Goal: Task Accomplishment & Management: Manage account settings

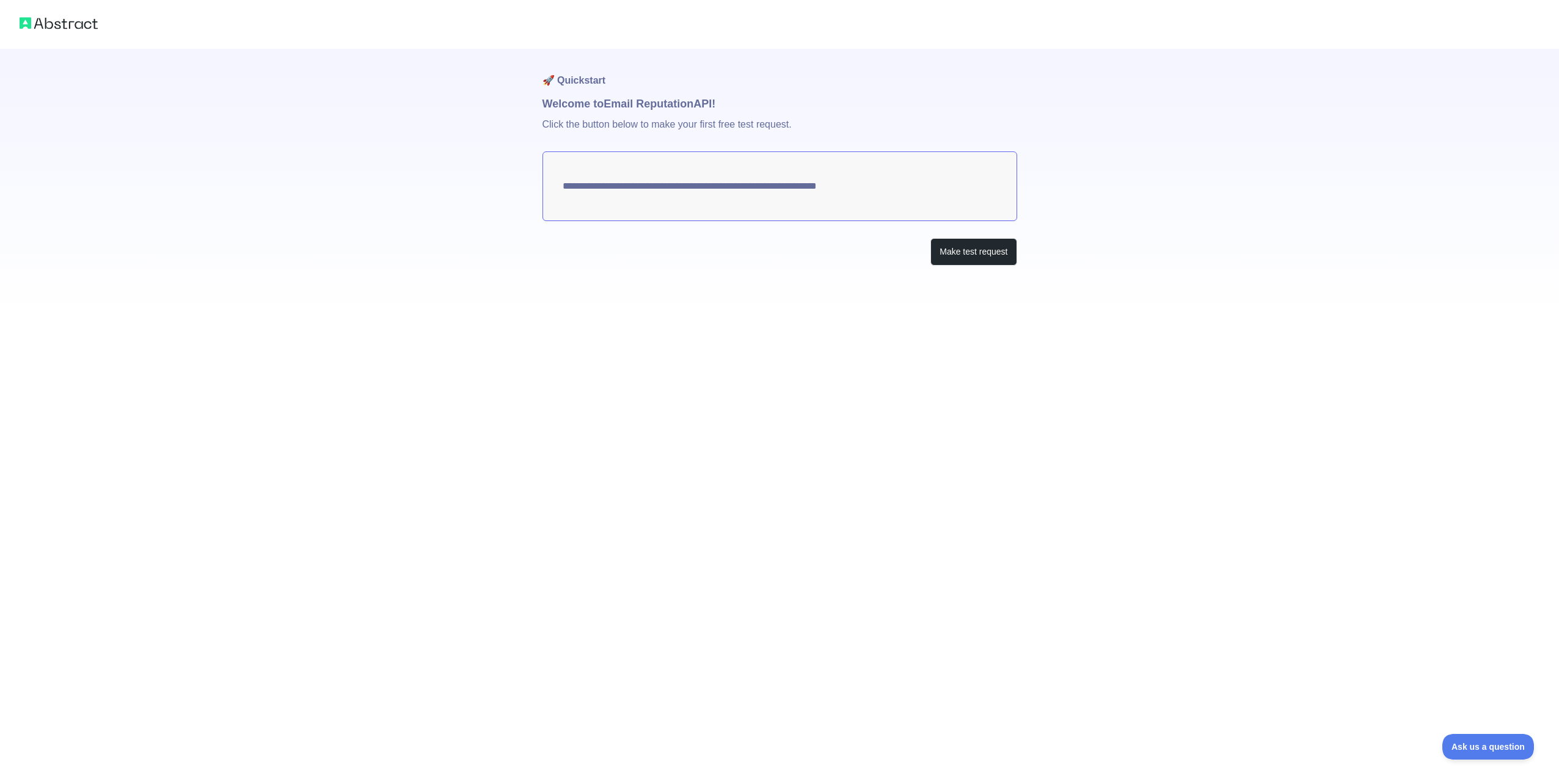
click at [652, 188] on textarea "**********" at bounding box center [780, 186] width 475 height 70
click at [956, 254] on button "Make test request" at bounding box center [973, 252] width 86 height 28
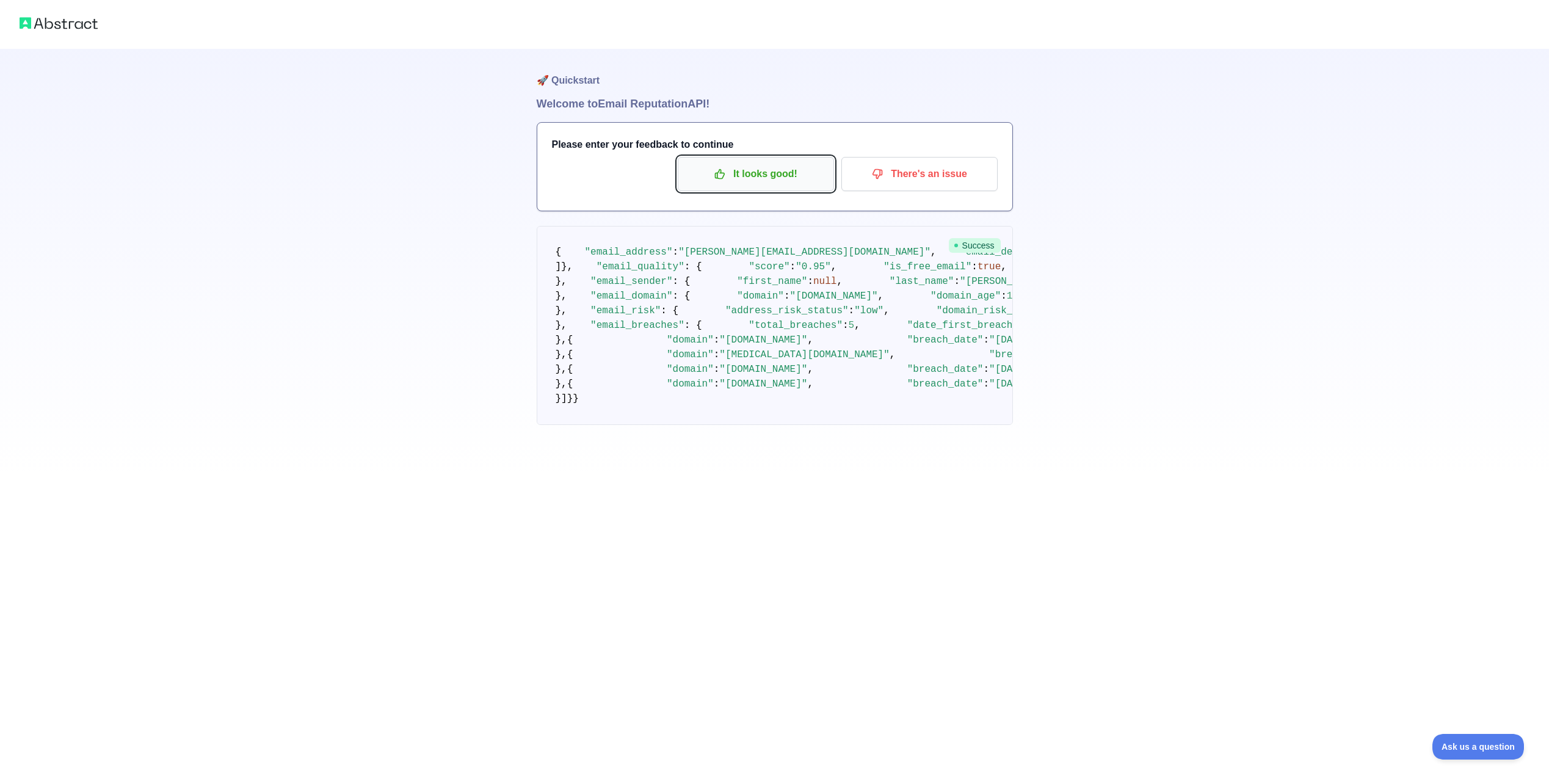
click at [759, 180] on p "It looks good!" at bounding box center [756, 174] width 138 height 21
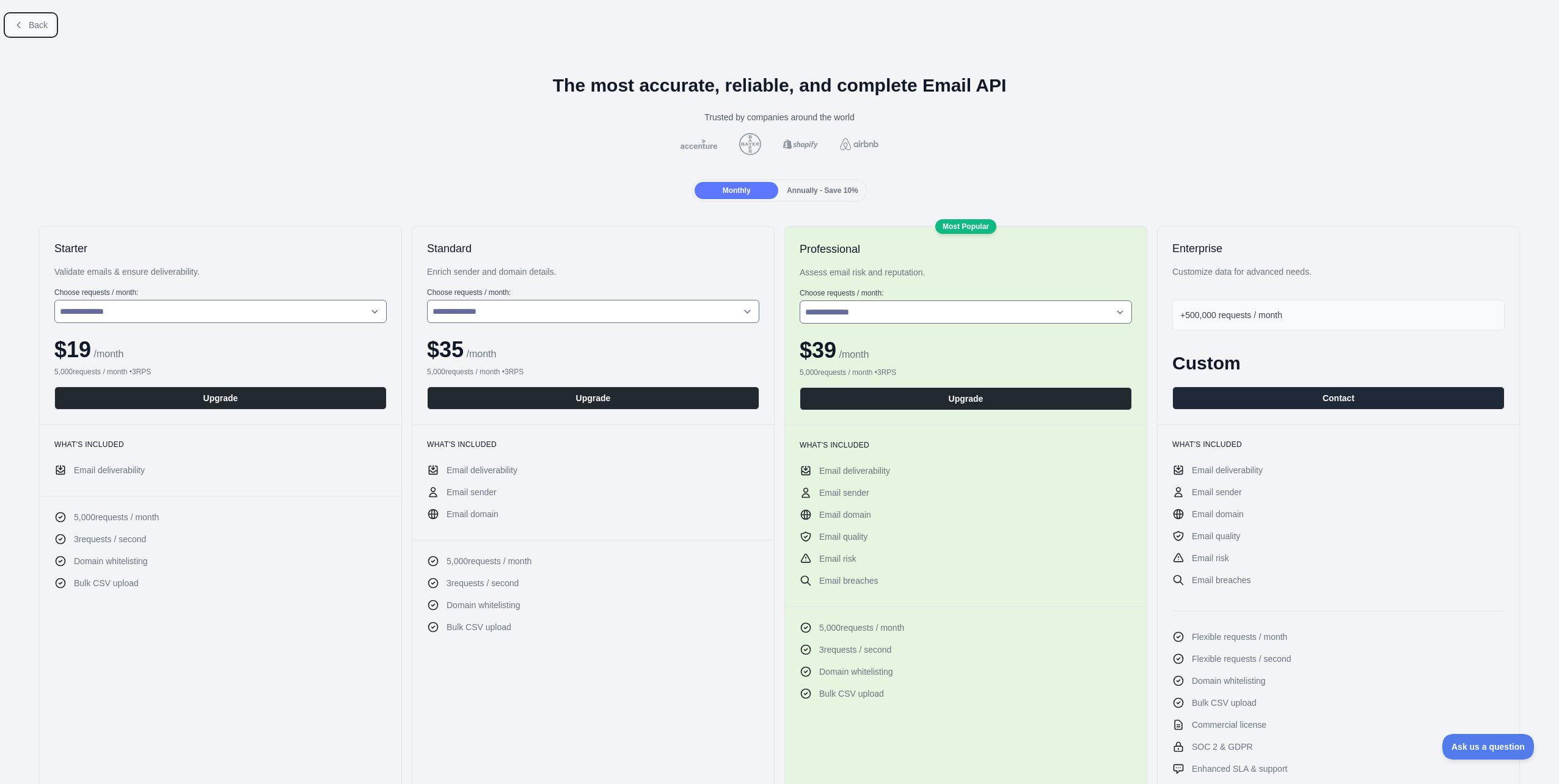
click at [42, 18] on button "Back" at bounding box center [31, 26] width 50 height 21
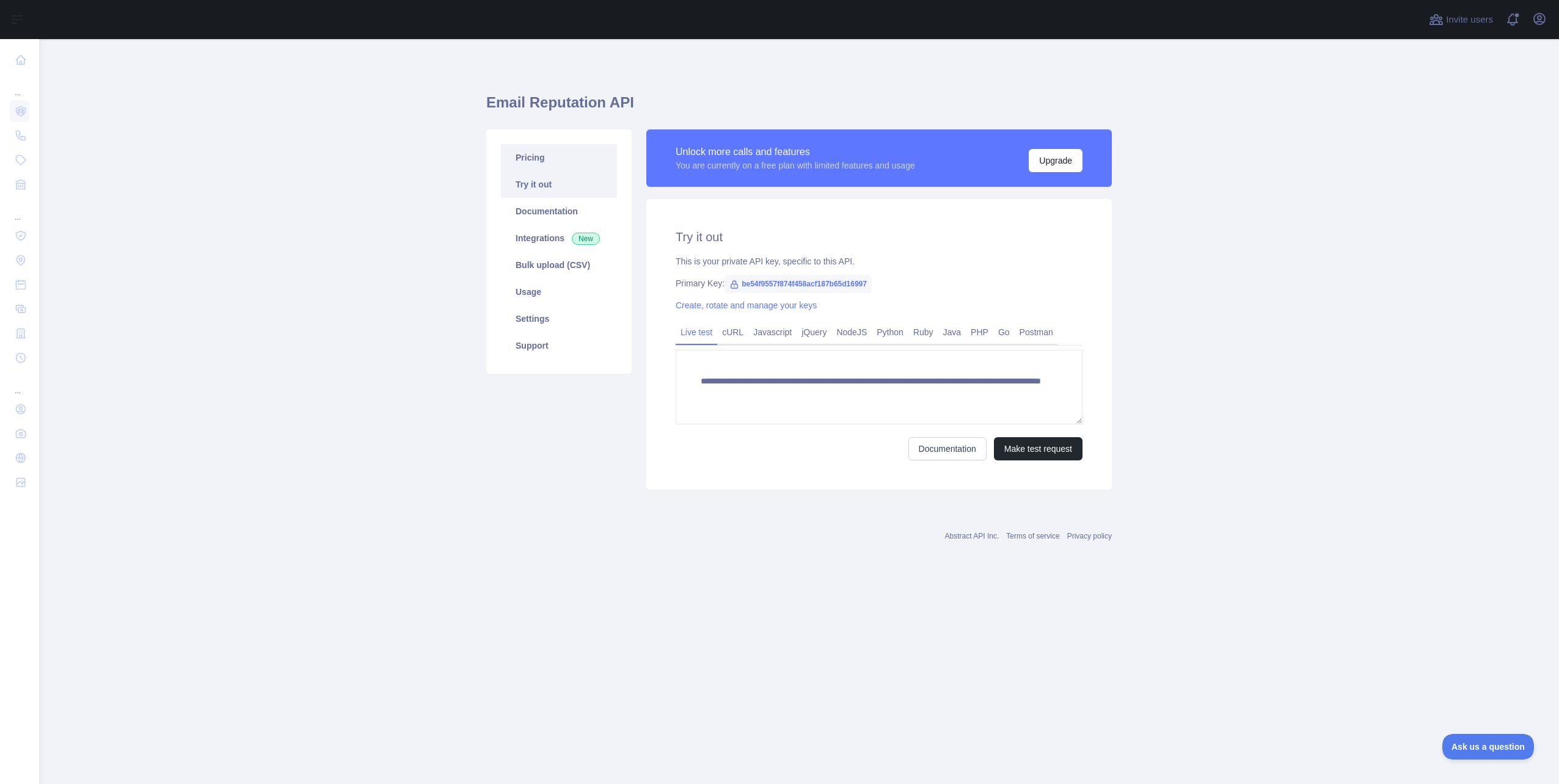
click at [586, 161] on link "Pricing" at bounding box center [559, 158] width 116 height 27
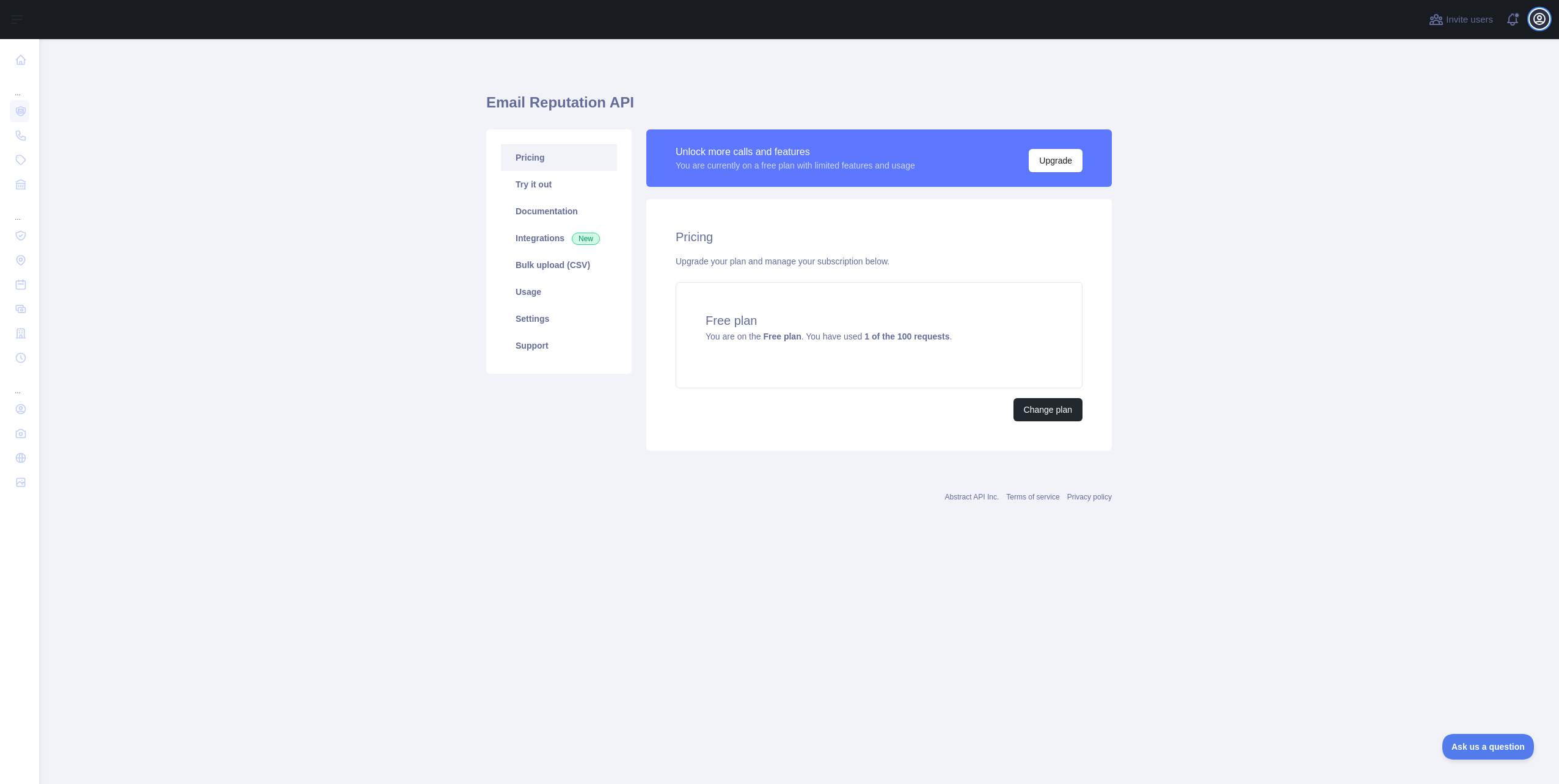
click at [1543, 18] on icon "button" at bounding box center [1539, 19] width 15 height 15
click at [1468, 86] on link "Account settings" at bounding box center [1481, 88] width 137 height 22
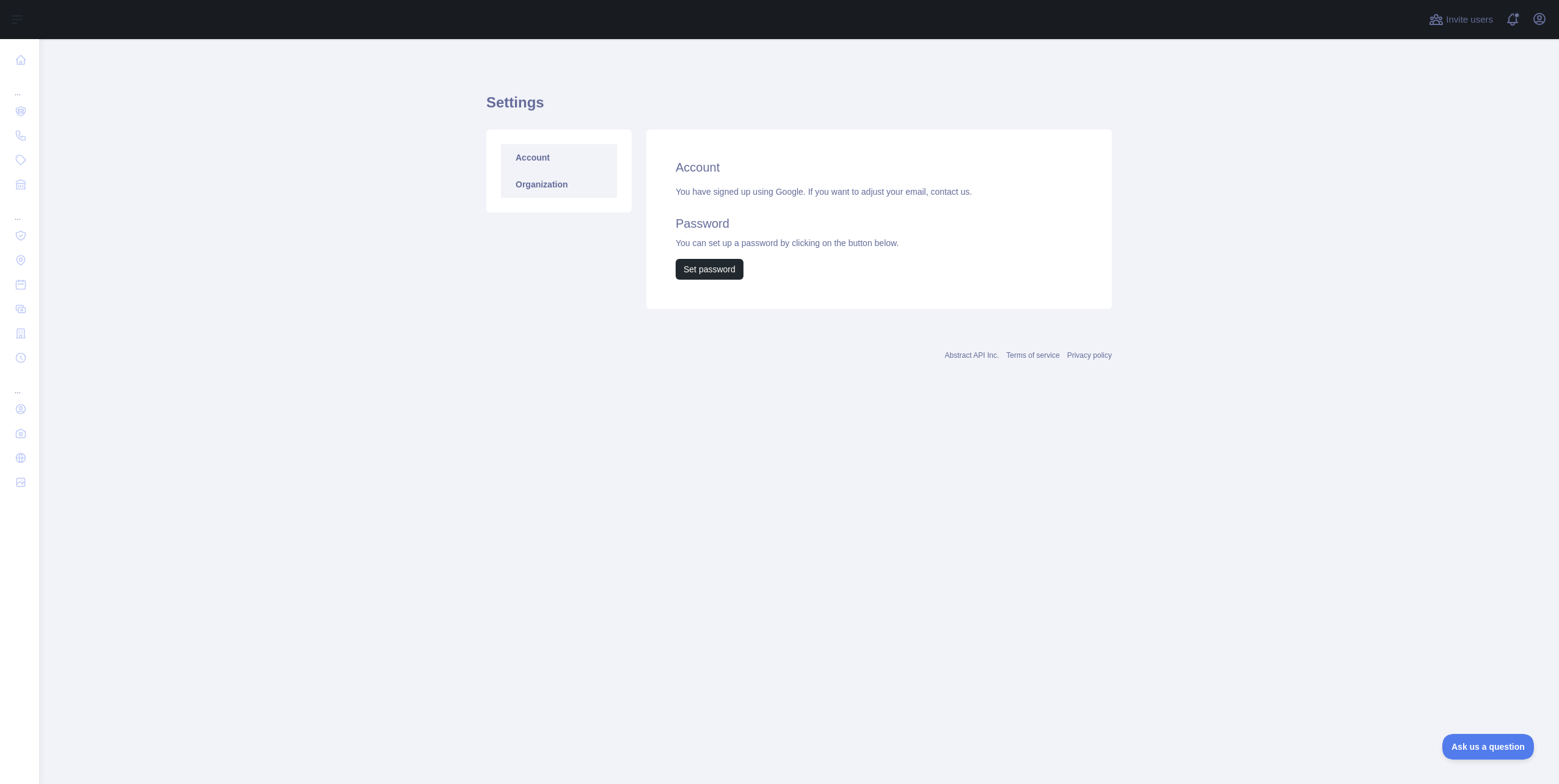
click at [554, 184] on link "Organization" at bounding box center [559, 185] width 116 height 27
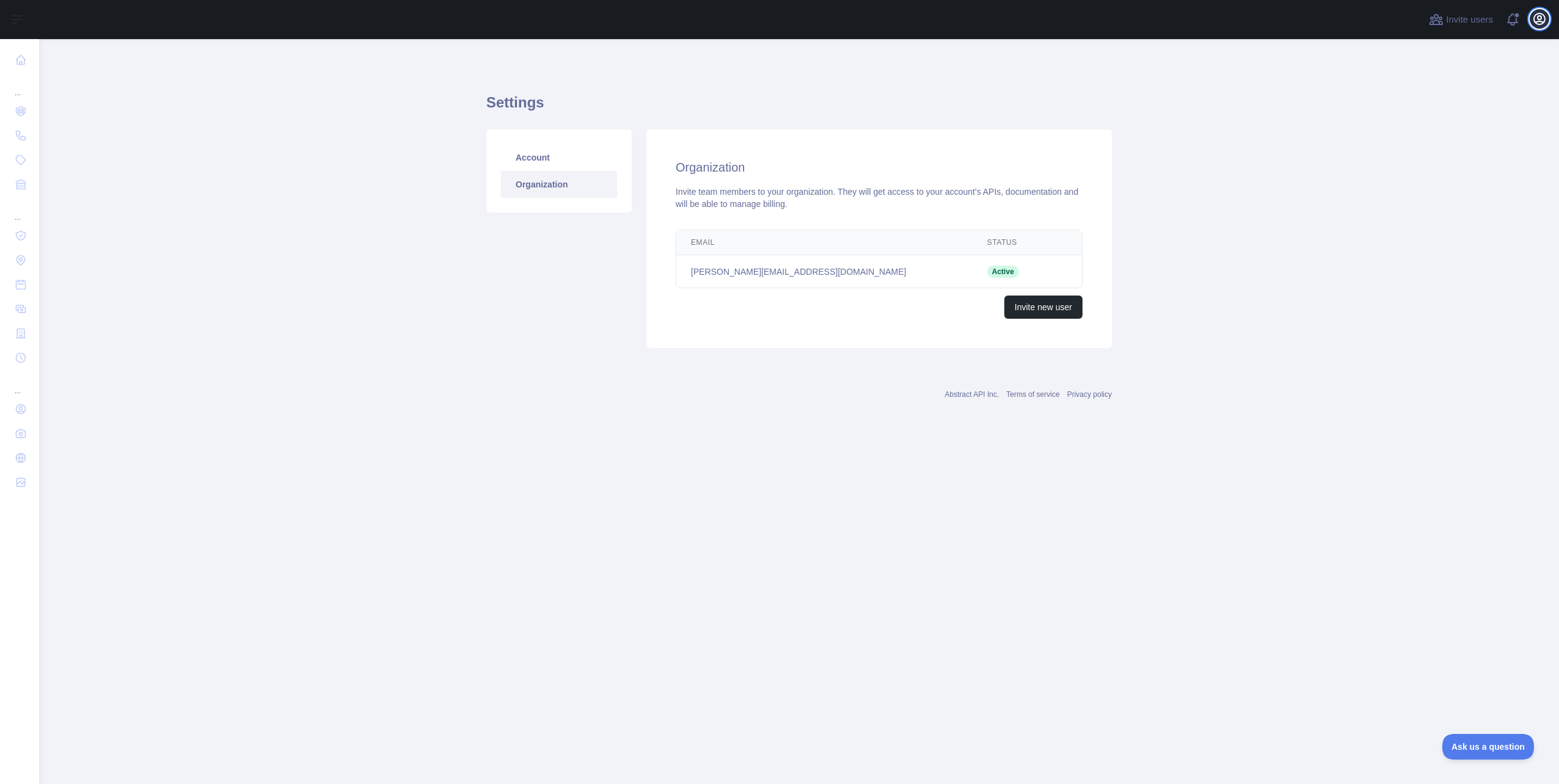
click at [1533, 17] on icon "button" at bounding box center [1539, 19] width 11 height 11
click at [1479, 93] on link "Account settings" at bounding box center [1481, 88] width 137 height 22
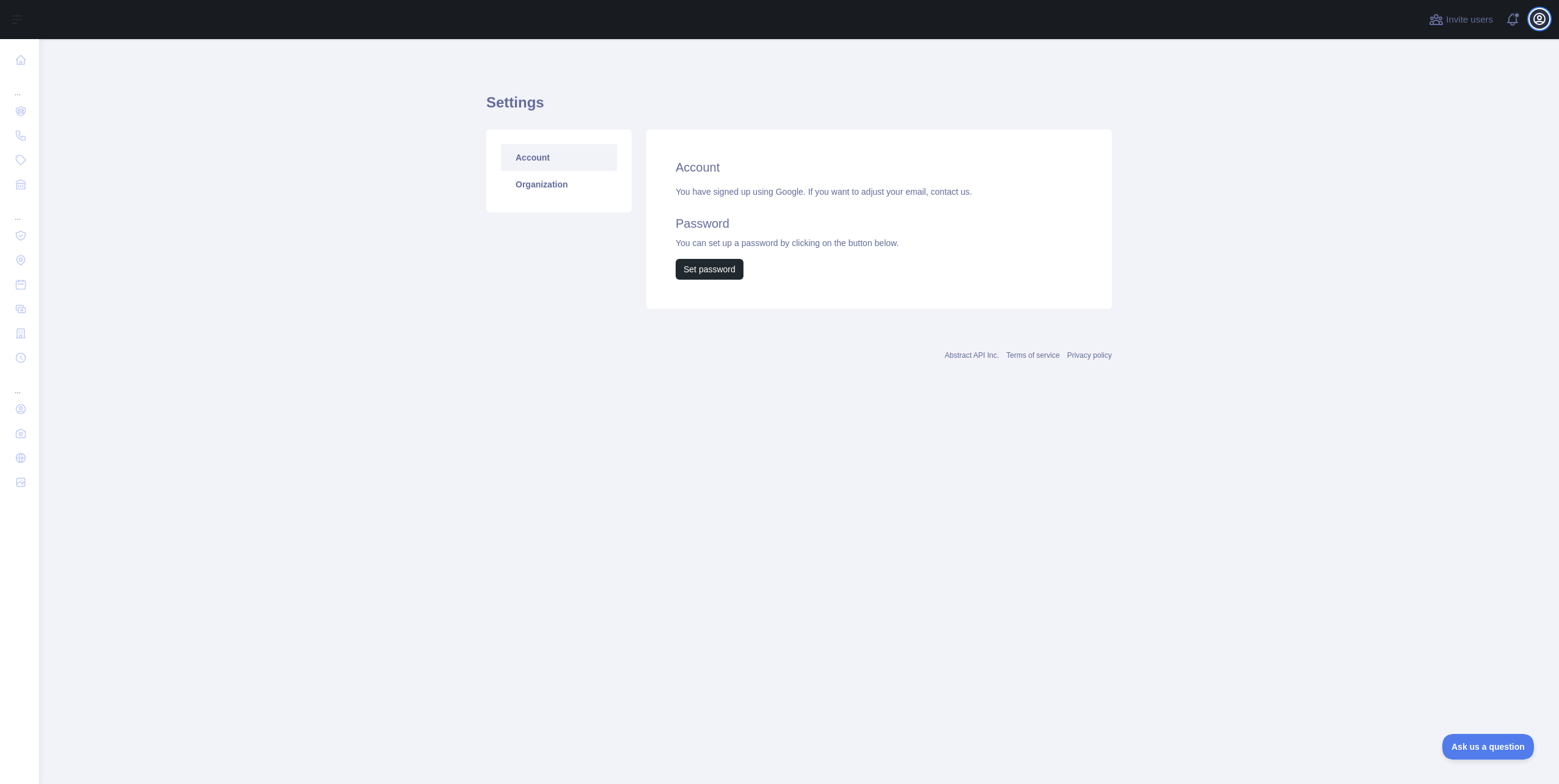
click at [1539, 27] on button "Open user menu" at bounding box center [1539, 19] width 20 height 20
click at [1434, 102] on link "Organization" at bounding box center [1481, 110] width 137 height 22
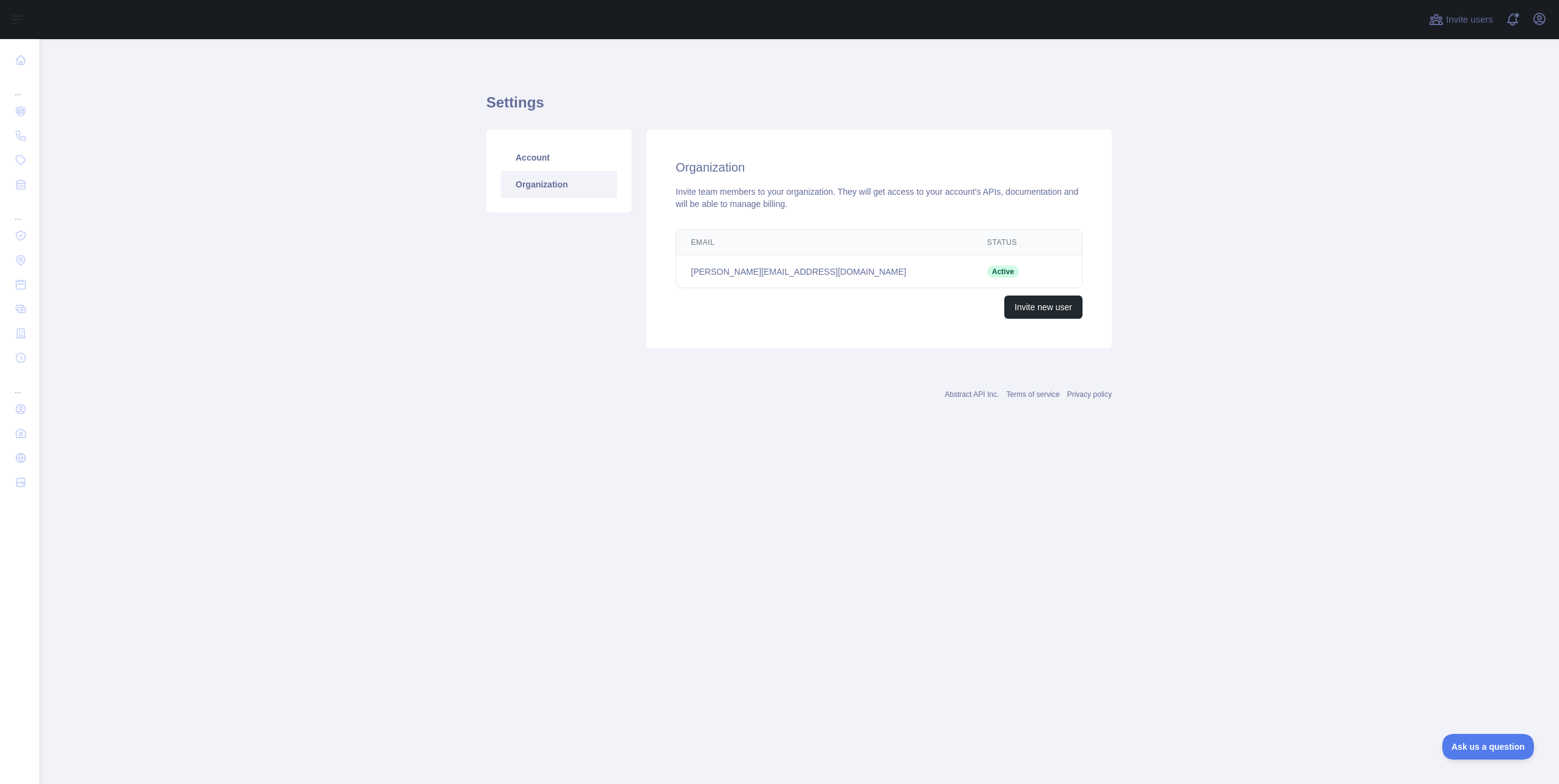
click at [538, 138] on div "Account Organization" at bounding box center [558, 170] width 145 height 83
click at [534, 146] on link "Account" at bounding box center [559, 158] width 116 height 27
